Goal: Transaction & Acquisition: Purchase product/service

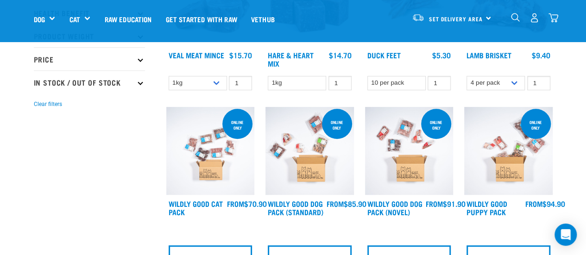
scroll to position [181, 0]
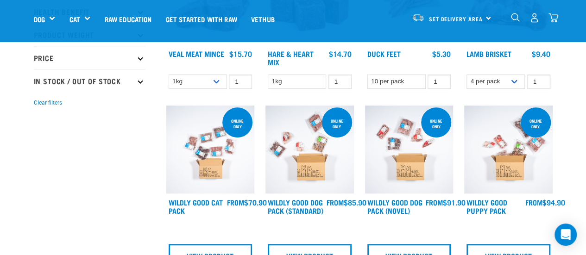
click at [310, 146] on img at bounding box center [309, 150] width 88 height 88
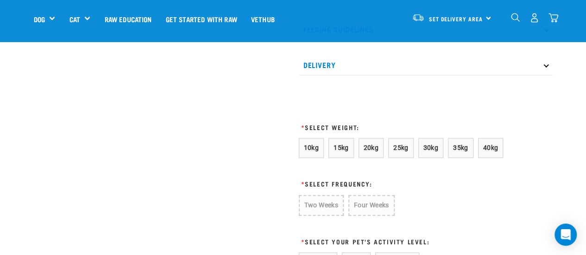
scroll to position [514, 0]
click at [311, 146] on span "10kg" at bounding box center [311, 147] width 15 height 7
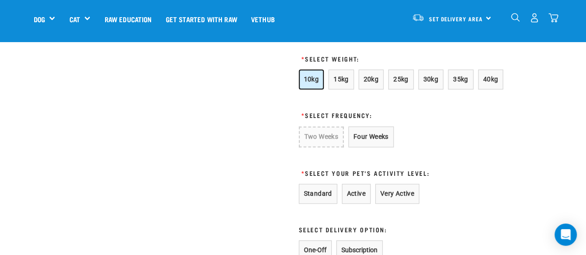
scroll to position [582, 0]
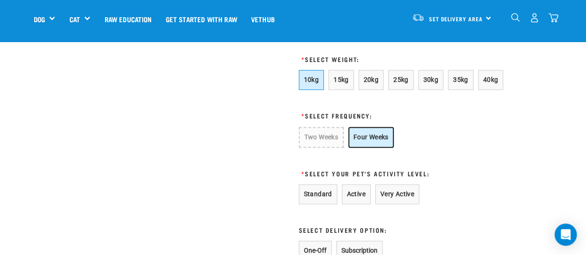
click at [379, 136] on button "Four Weeks" at bounding box center [370, 137] width 45 height 21
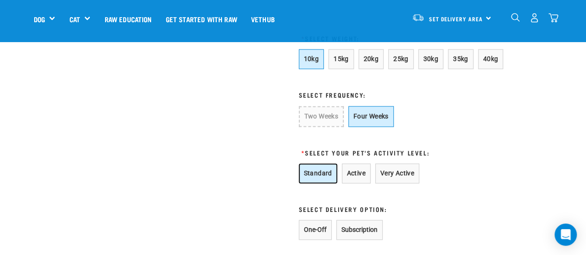
click at [326, 172] on button "Standard" at bounding box center [318, 173] width 38 height 20
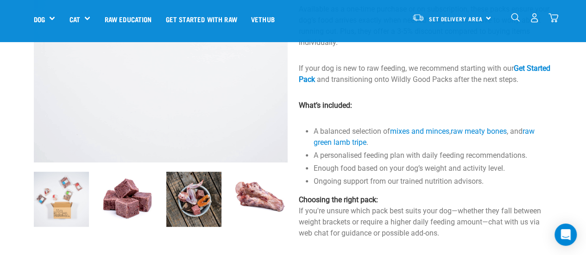
scroll to position [132, 0]
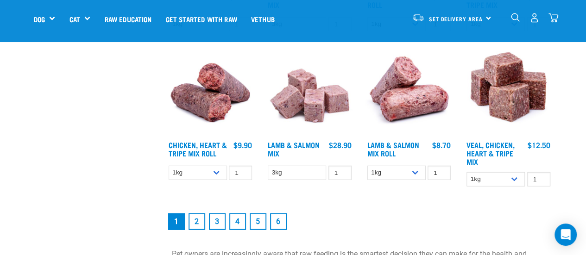
scroll to position [1229, 0]
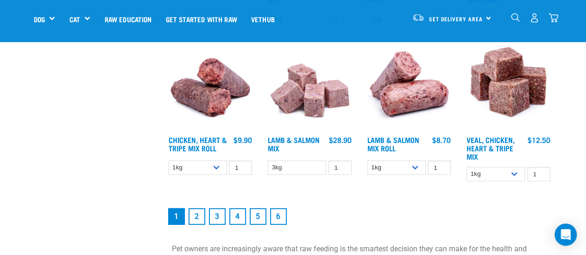
click at [240, 217] on link "4" at bounding box center [237, 216] width 17 height 17
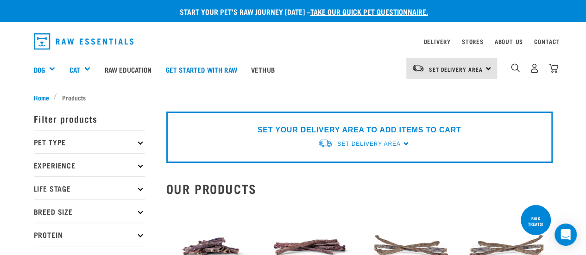
scroll to position [0, 0]
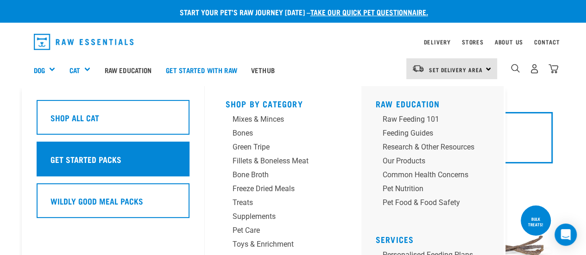
click at [144, 157] on div "Get Started Packs" at bounding box center [113, 159] width 153 height 35
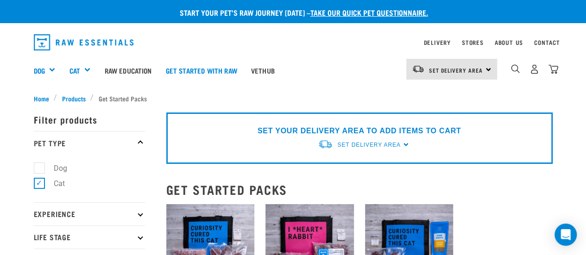
click at [40, 166] on label "Dog" at bounding box center [55, 169] width 32 height 12
click at [40, 166] on input "Dog" at bounding box center [37, 166] width 6 height 6
checkbox input "true"
click at [40, 185] on label "Cat" at bounding box center [54, 184] width 30 height 12
click at [40, 185] on input "Cat" at bounding box center [37, 182] width 6 height 6
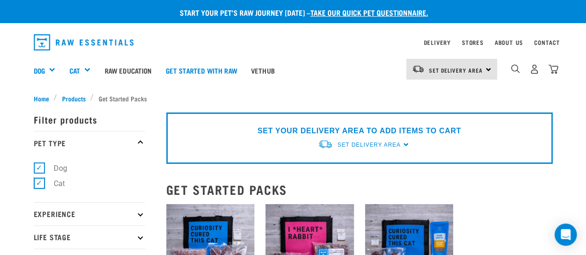
checkbox input "false"
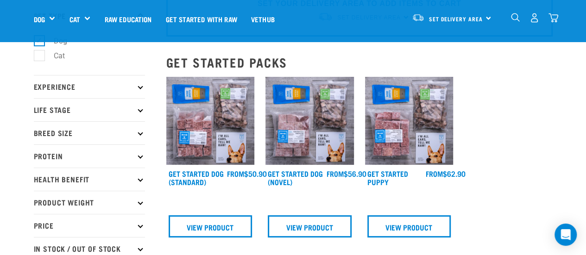
scroll to position [71, 0]
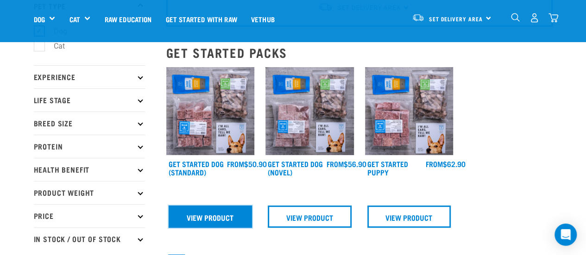
click at [234, 217] on link "View Product" at bounding box center [211, 217] width 84 height 22
